Goal: Task Accomplishment & Management: Complete application form

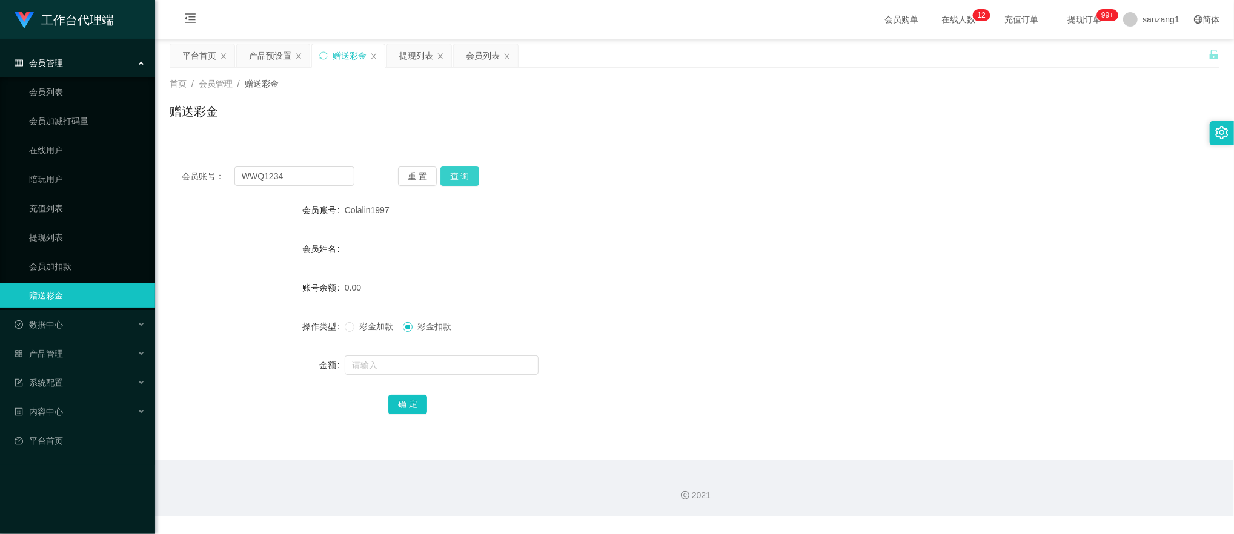
type input "WWQ1234"
click at [459, 173] on button "查 询" at bounding box center [459, 176] width 39 height 19
click at [355, 330] on span "彩金加款" at bounding box center [376, 327] width 44 height 10
click at [371, 379] on form "会员账号 WWQ1234 会员姓名 [PERSON_NAME] 账号余额 980.00 操作类型 彩金加款 彩金扣款 金额 确 定" at bounding box center [695, 307] width 1050 height 218
click at [376, 373] on input "text" at bounding box center [442, 365] width 194 height 19
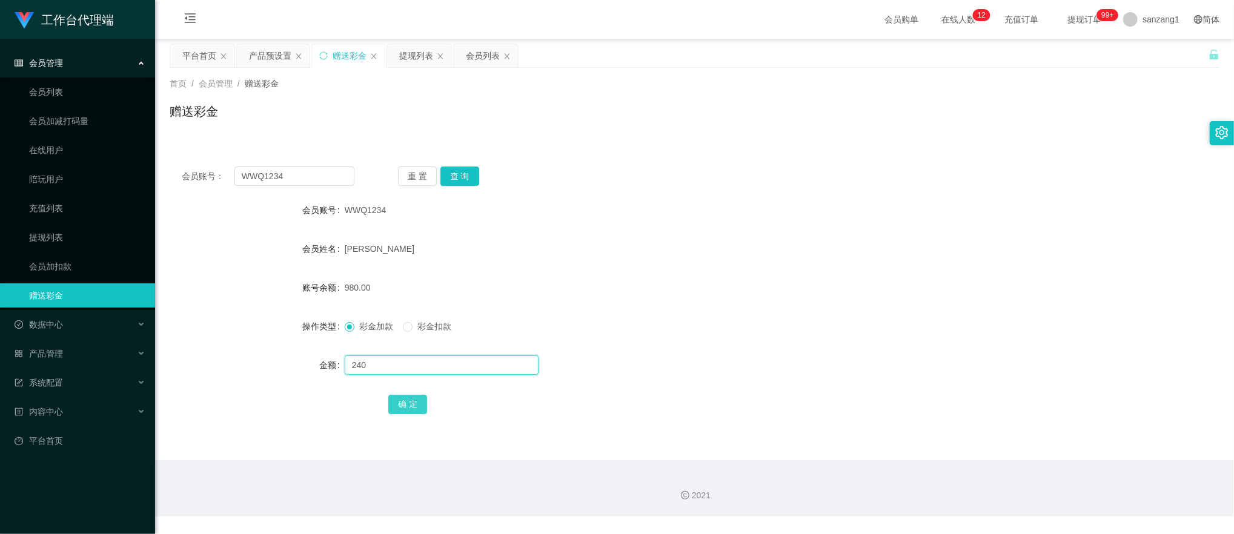
type input "240"
click at [405, 408] on button "确 定" at bounding box center [407, 404] width 39 height 19
drag, startPoint x: 250, startPoint y: 174, endPoint x: 200, endPoint y: 158, distance: 52.5
click at [200, 158] on div "会员账号： WWQ1234 重 置 查 询 会员账号 WWQ1234 会员姓名 [PERSON_NAME] 账号余额 1220.00 操作类型 彩金加款 彩金…" at bounding box center [695, 298] width 1050 height 288
paste input "86984158"
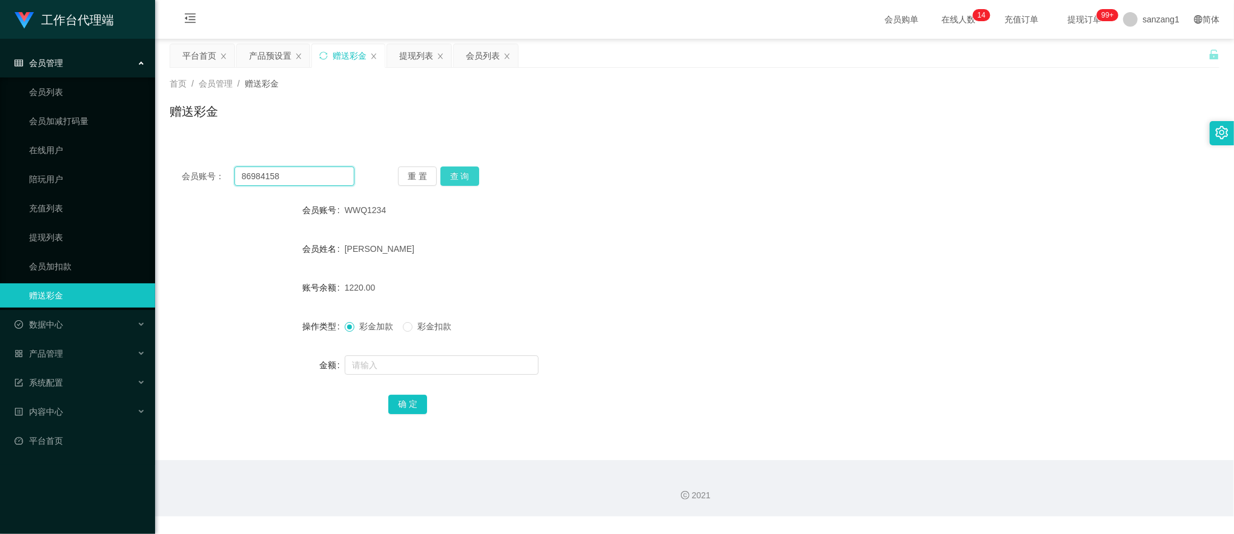
type input "86984158"
click at [452, 174] on button "查 询" at bounding box center [459, 176] width 39 height 19
click at [366, 366] on input "text" at bounding box center [442, 365] width 194 height 19
type input "260"
click at [393, 398] on button "确 定" at bounding box center [407, 404] width 39 height 19
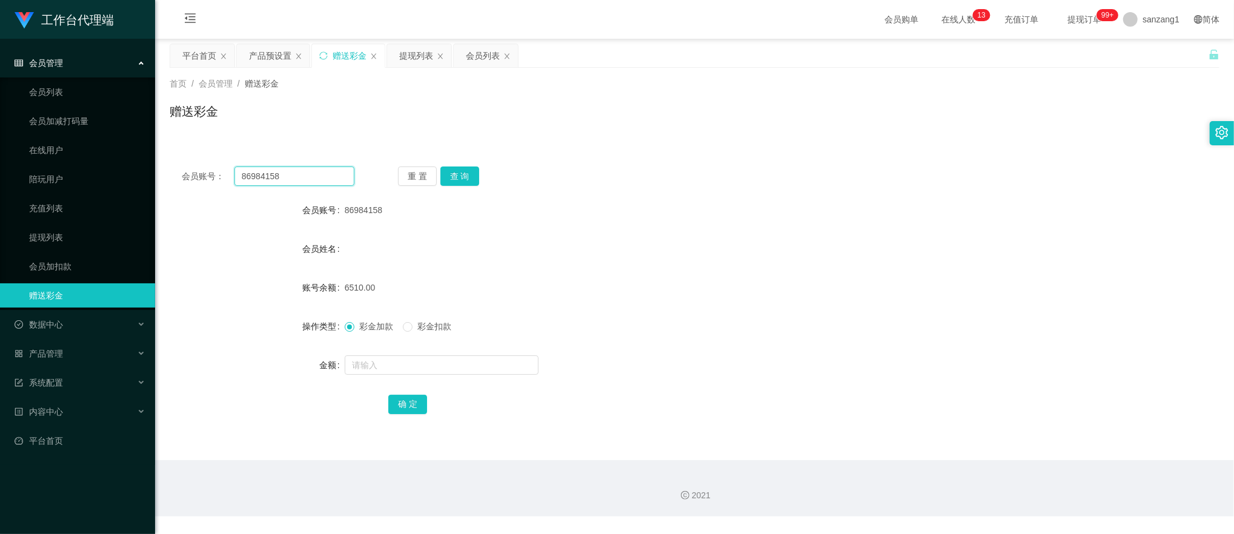
drag, startPoint x: 291, startPoint y: 175, endPoint x: 178, endPoint y: 148, distance: 115.8
click at [144, 148] on section "工作台代理端 会员管理 会员列表 会员加减打码量 在线用户 陪玩用户 充值列表 提现列表 会员加扣款 赠送彩金 数据中心 产品管理 注单管理 产品列表 产品预…" at bounding box center [617, 258] width 1234 height 517
paste input "[PERSON_NAME]"
type input "[PERSON_NAME]"
click at [464, 173] on button "查 询" at bounding box center [459, 176] width 39 height 19
